Goal: Navigation & Orientation: Find specific page/section

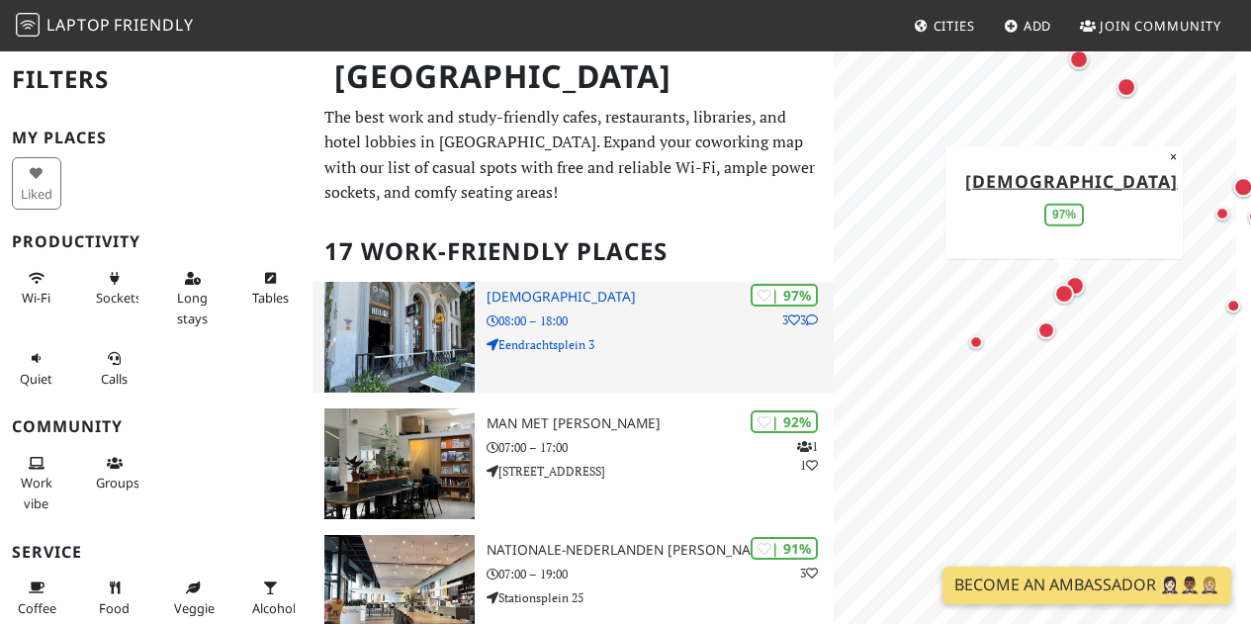
click at [792, 319] on icon at bounding box center [794, 321] width 12 height 12
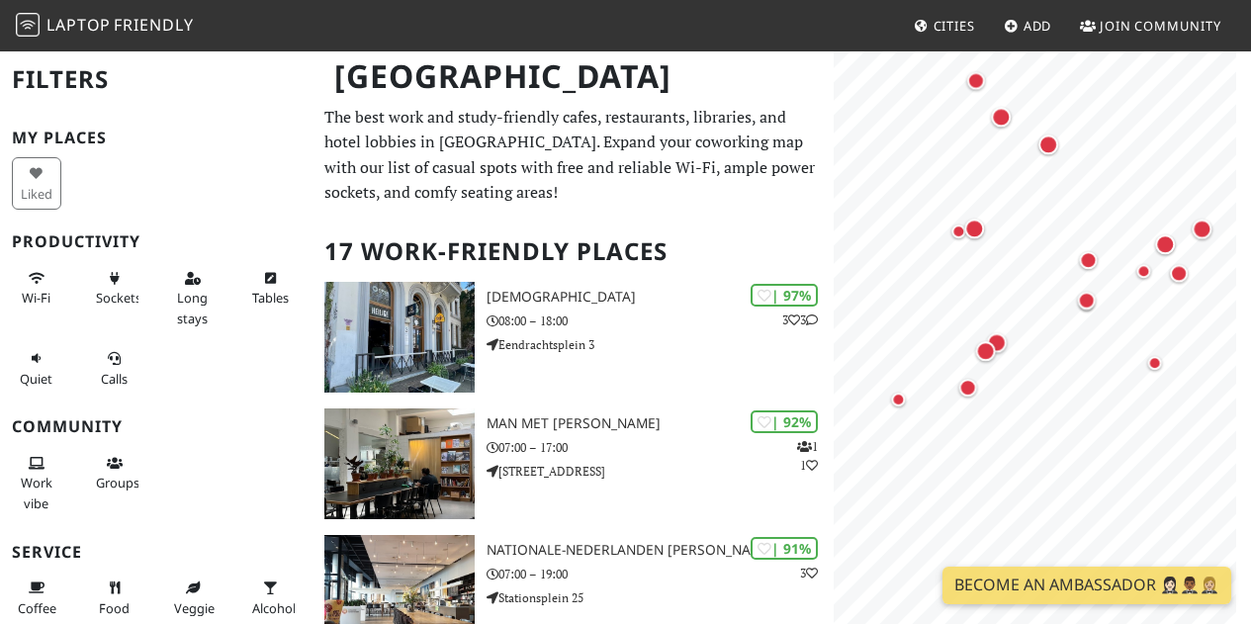
drag, startPoint x: 1031, startPoint y: 362, endPoint x: 928, endPoint y: 430, distance: 123.4
click at [949, 407] on div "Map marker" at bounding box center [969, 388] width 40 height 40
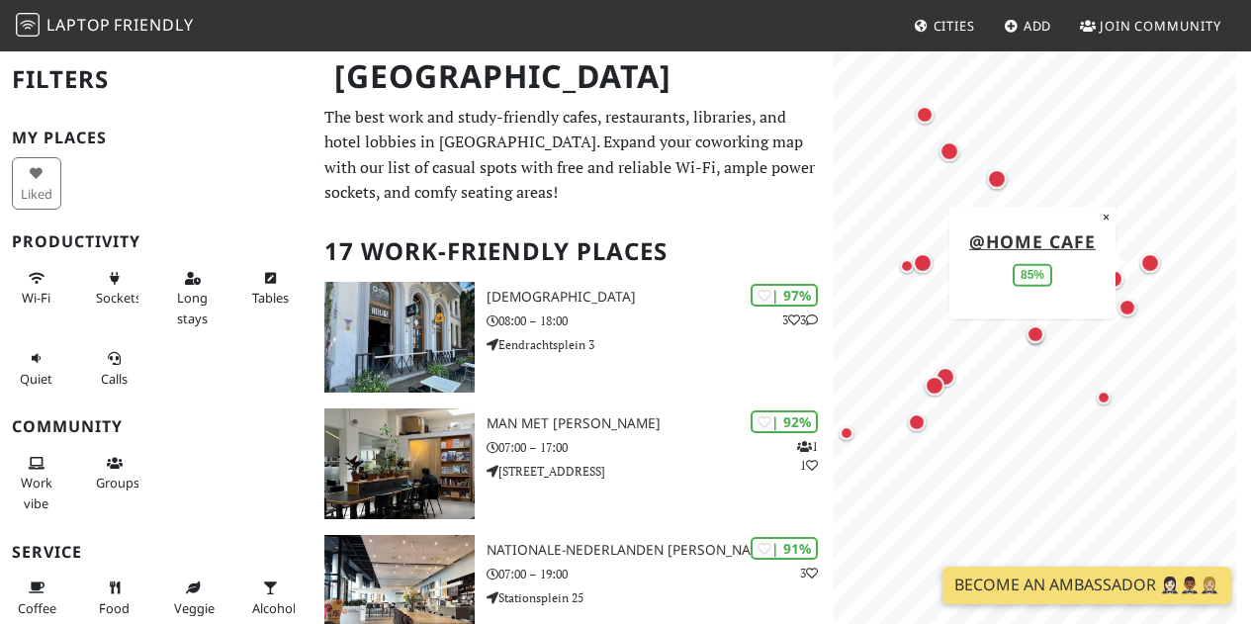
click at [1147, 262] on div "Map marker" at bounding box center [1150, 263] width 20 height 20
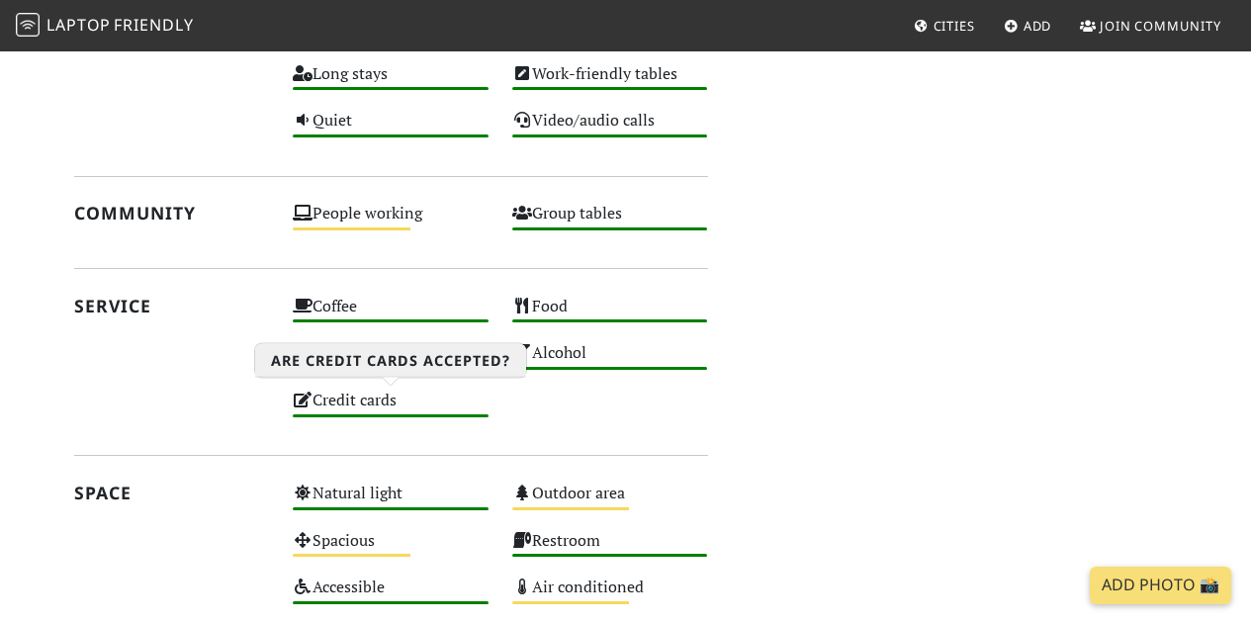
scroll to position [1385, 0]
